Goal: Obtain resource: Download file/media

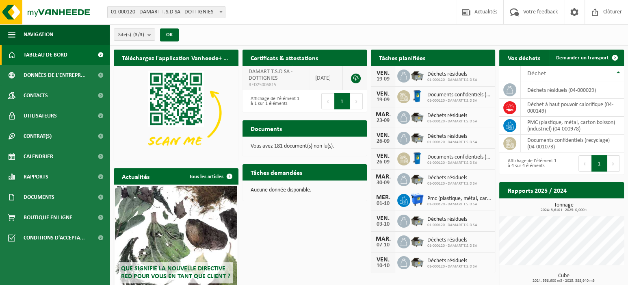
click at [356, 79] on link at bounding box center [356, 78] width 10 height 10
click at [316, 142] on span "Consulter vos documents" at bounding box center [324, 144] width 56 height 5
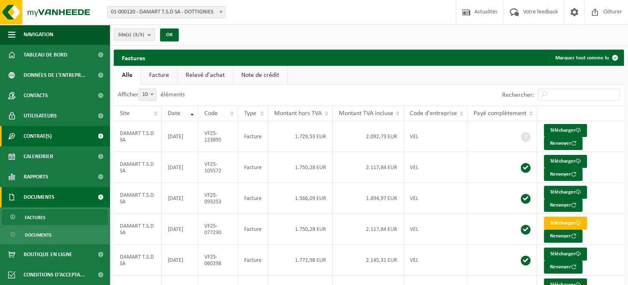
click at [32, 133] on span "Contrat(s)" at bounding box center [38, 136] width 28 height 20
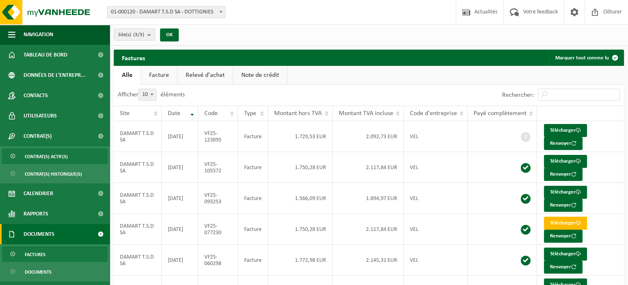
click at [62, 155] on span "Contrat(s) actif(s)" at bounding box center [46, 156] width 43 height 15
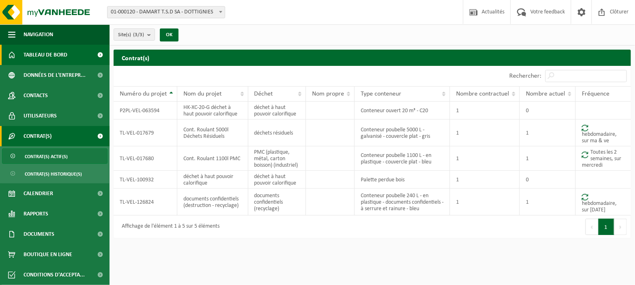
click at [47, 56] on span "Tableau de bord" at bounding box center [46, 55] width 44 height 20
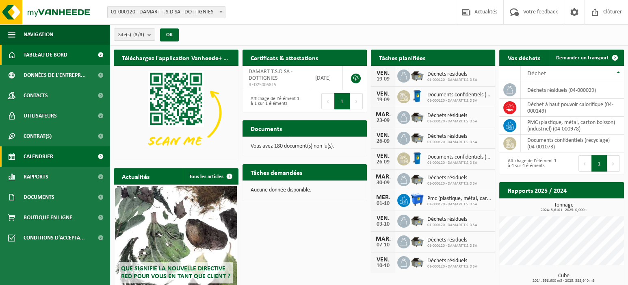
click at [35, 154] on span "Calendrier" at bounding box center [39, 156] width 30 height 20
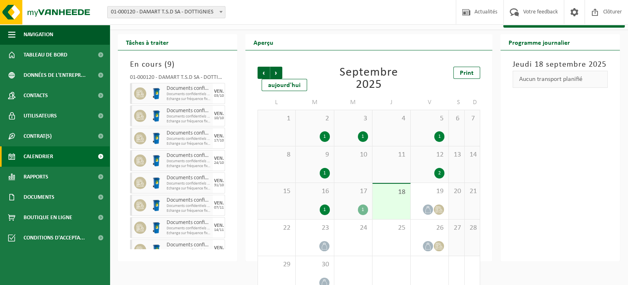
scroll to position [35, 0]
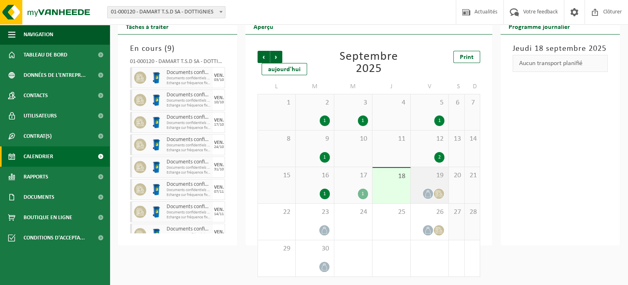
click at [428, 193] on icon at bounding box center [427, 193] width 7 height 7
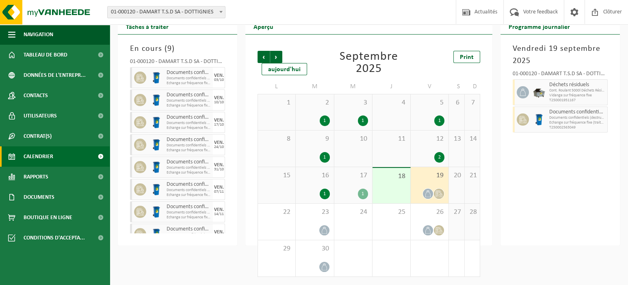
click at [561, 180] on div "[DATE] 01-000120 - DAMART T.S.D SA - DOTTIGNIES Déchets résiduels Cont. Roulant…" at bounding box center [559, 140] width 119 height 211
